Goal: Navigation & Orientation: Find specific page/section

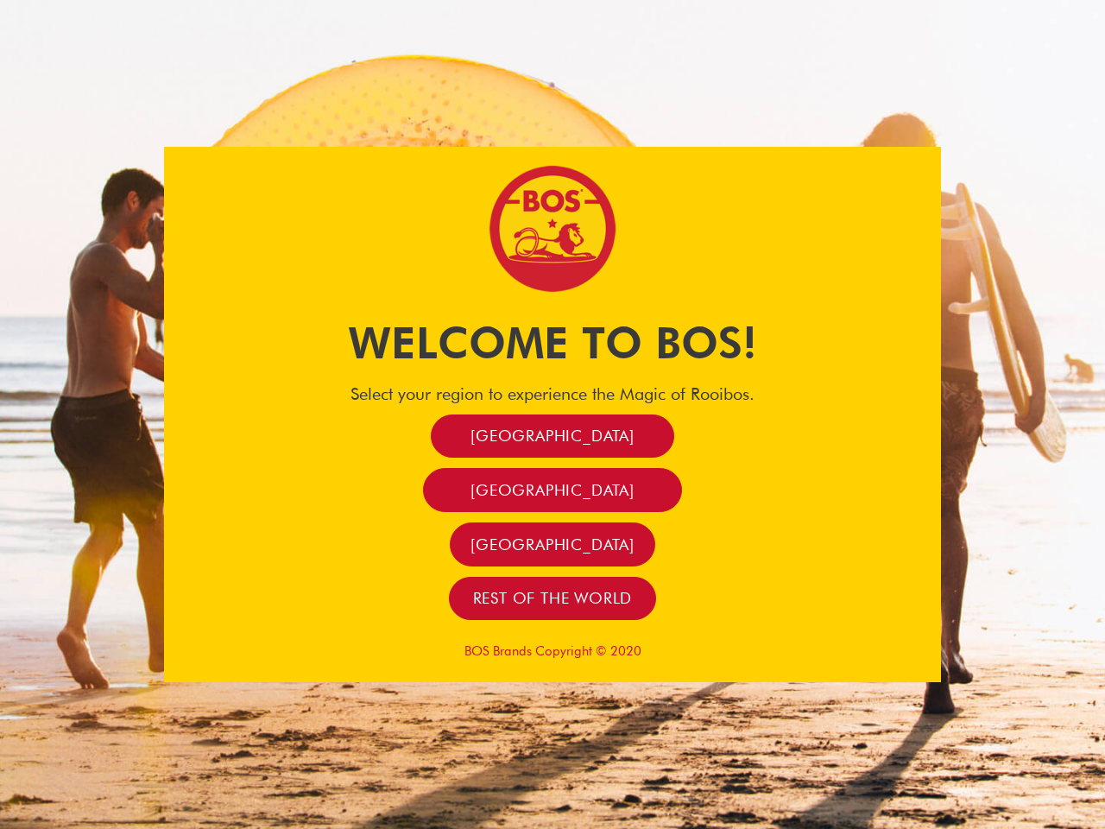
click at [553, 435] on span "[GEOGRAPHIC_DATA]" at bounding box center [553, 436] width 164 height 20
click at [552, 490] on span "[GEOGRAPHIC_DATA]" at bounding box center [553, 490] width 164 height 20
click at [553, 544] on span "[GEOGRAPHIC_DATA]" at bounding box center [553, 544] width 164 height 20
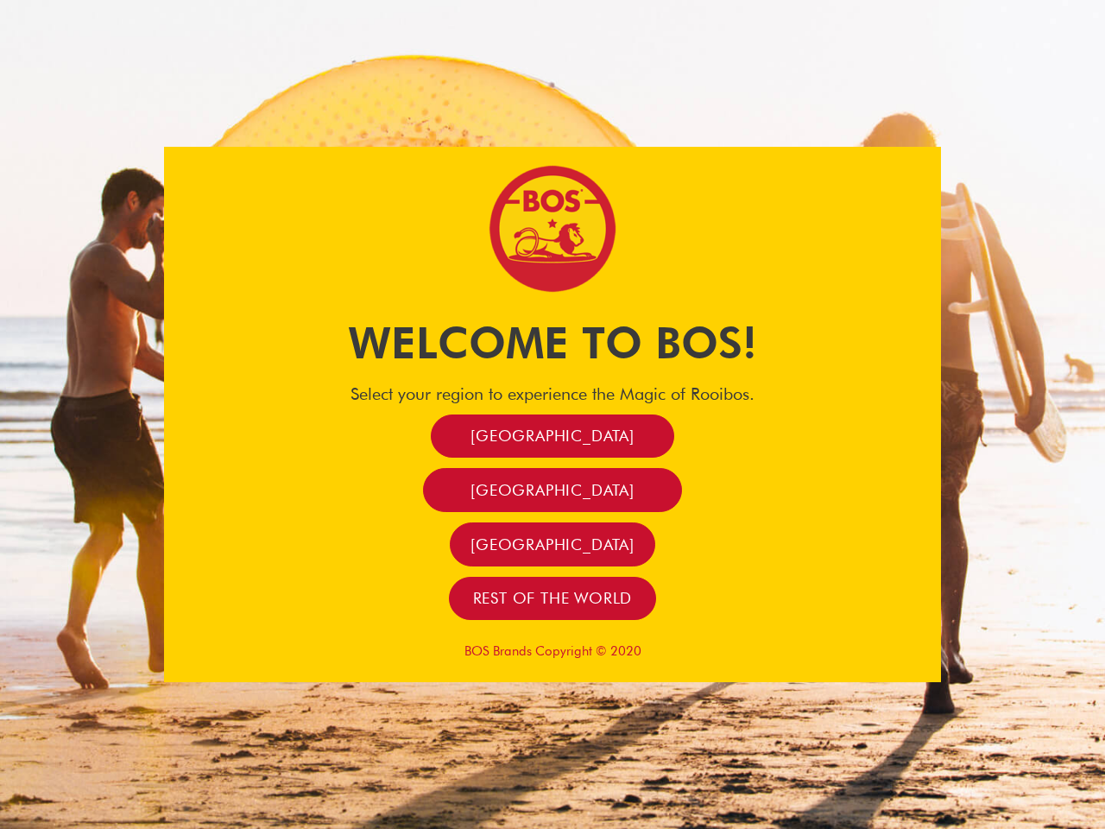
click at [553, 544] on span "[GEOGRAPHIC_DATA]" at bounding box center [553, 544] width 164 height 20
click at [553, 597] on span "Rest of the world" at bounding box center [553, 598] width 160 height 20
